Goal: Transaction & Acquisition: Purchase product/service

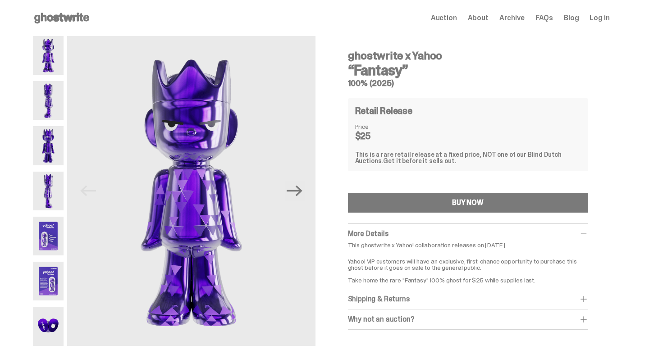
click at [50, 103] on img at bounding box center [48, 100] width 31 height 39
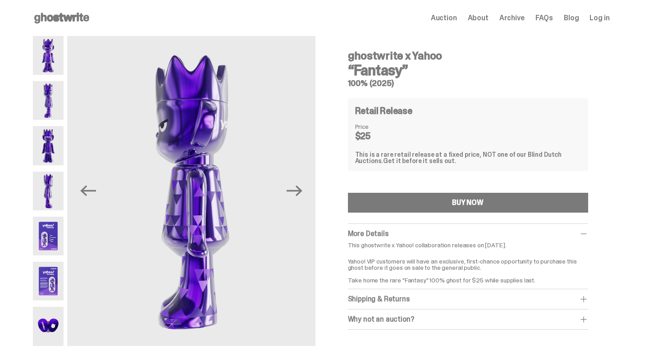
click at [55, 151] on img at bounding box center [48, 145] width 31 height 39
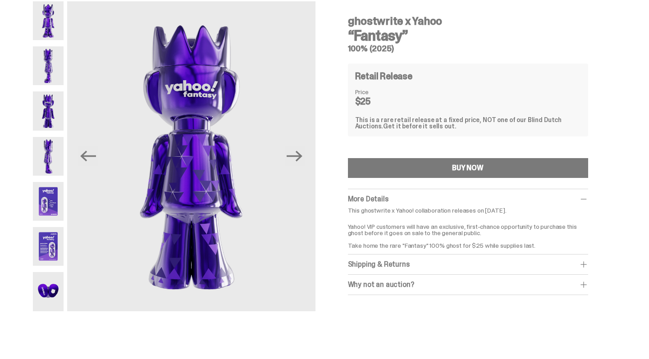
scroll to position [36, 0]
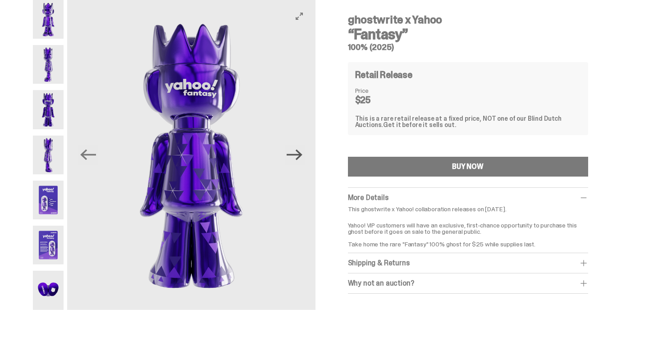
click at [298, 158] on icon "Next" at bounding box center [295, 155] width 16 height 16
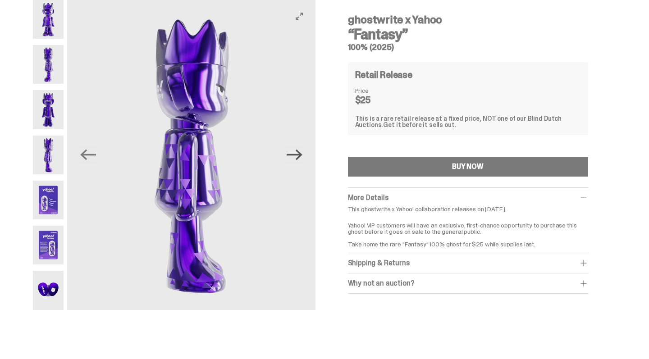
click at [298, 158] on icon "Next" at bounding box center [295, 155] width 16 height 16
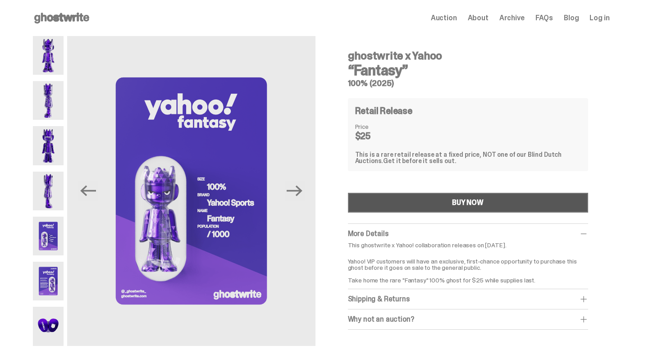
click at [484, 202] on div "BUY NOW" at bounding box center [468, 202] width 32 height 7
